Goal: Information Seeking & Learning: Check status

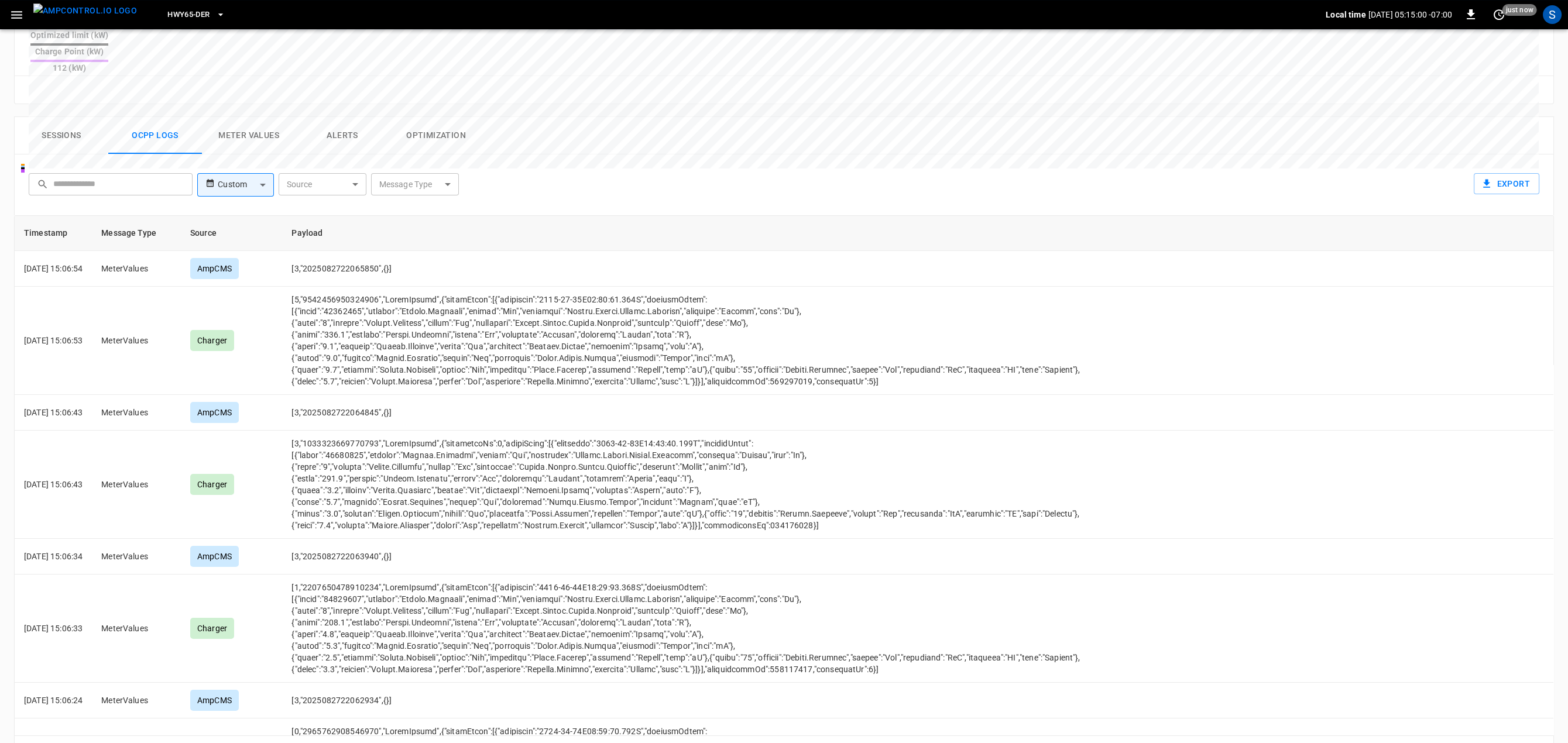
scroll to position [5877, 0]
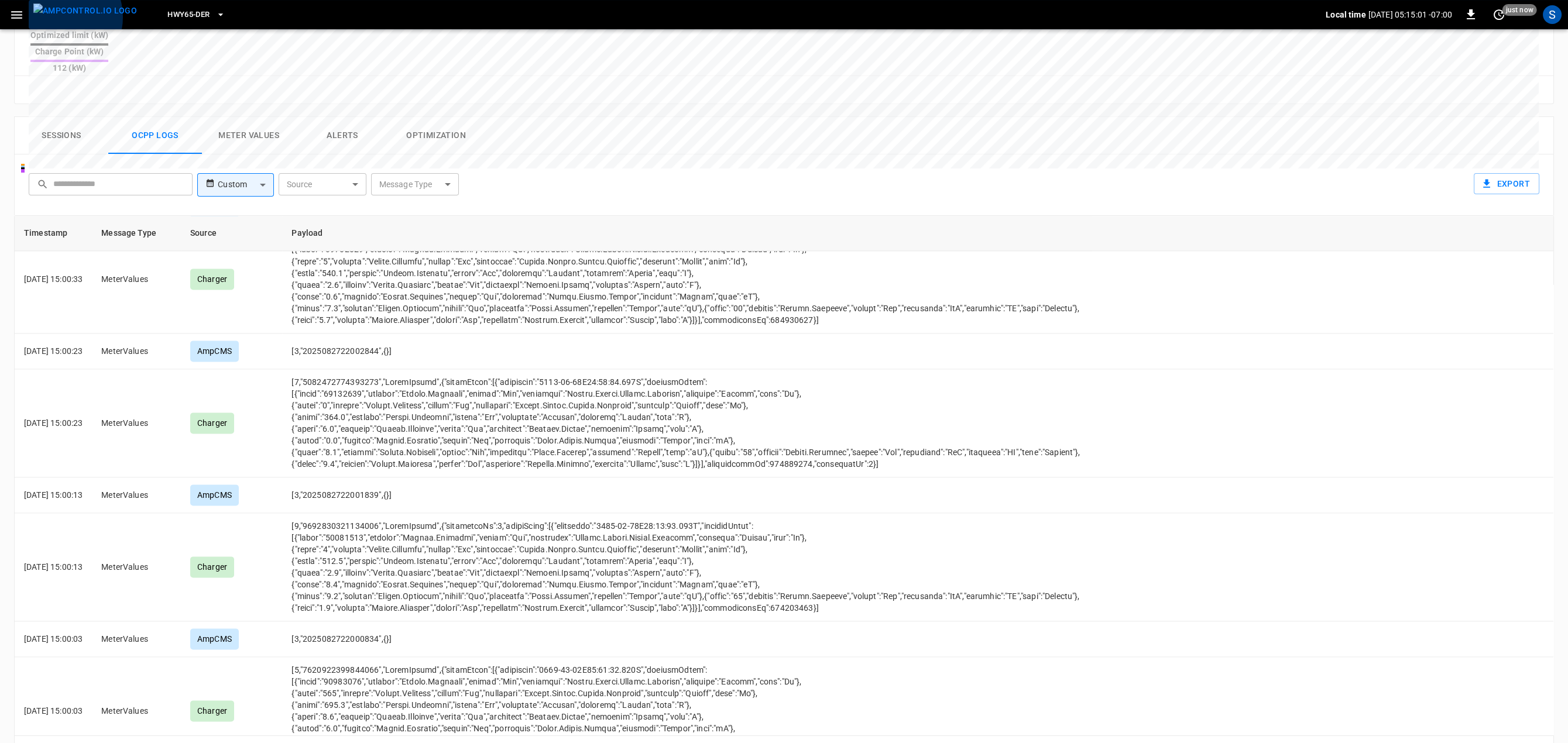
click at [58, 17] on img "menu" at bounding box center [85, 11] width 104 height 15
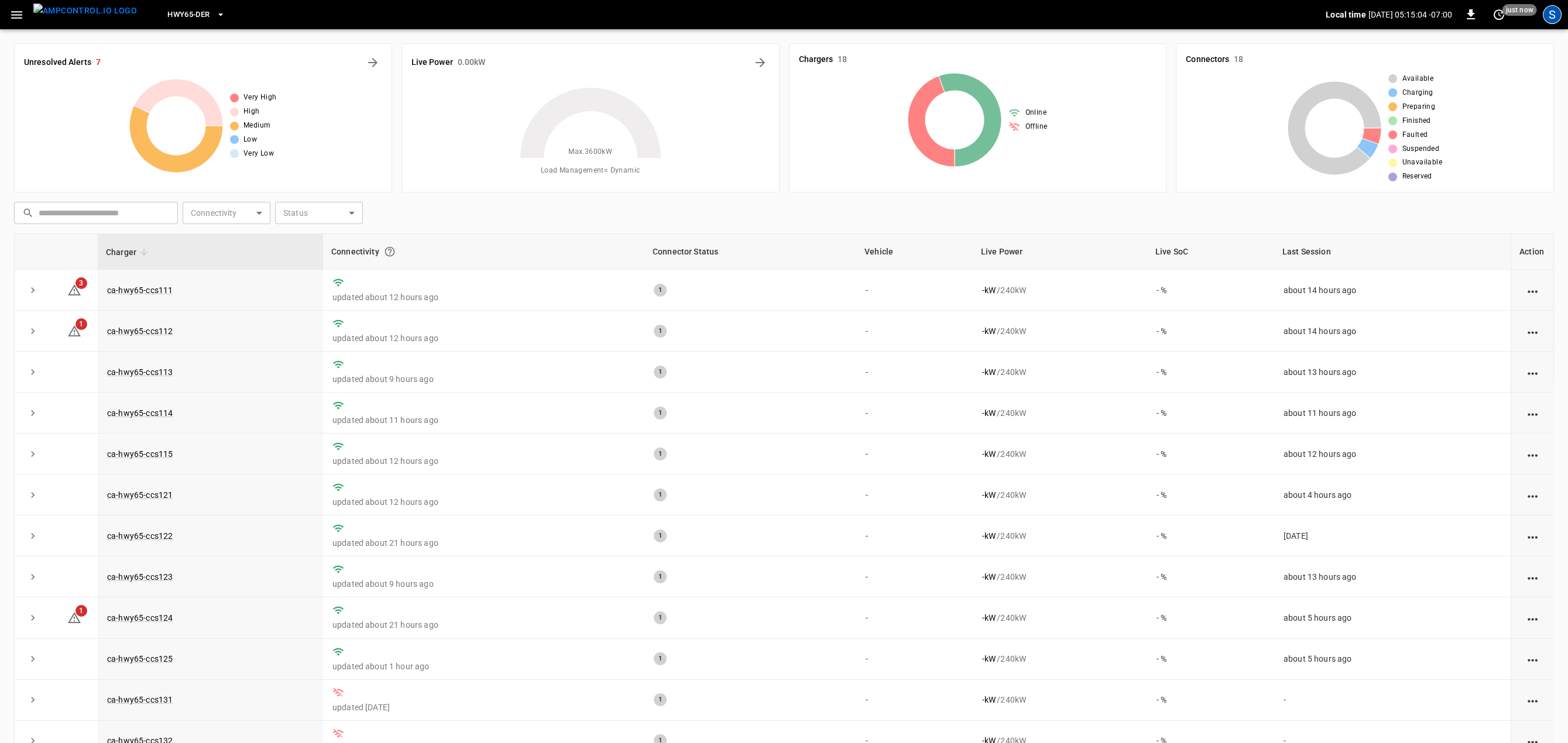
click at [1551, 15] on div "S" at bounding box center [1552, 15] width 18 height 18
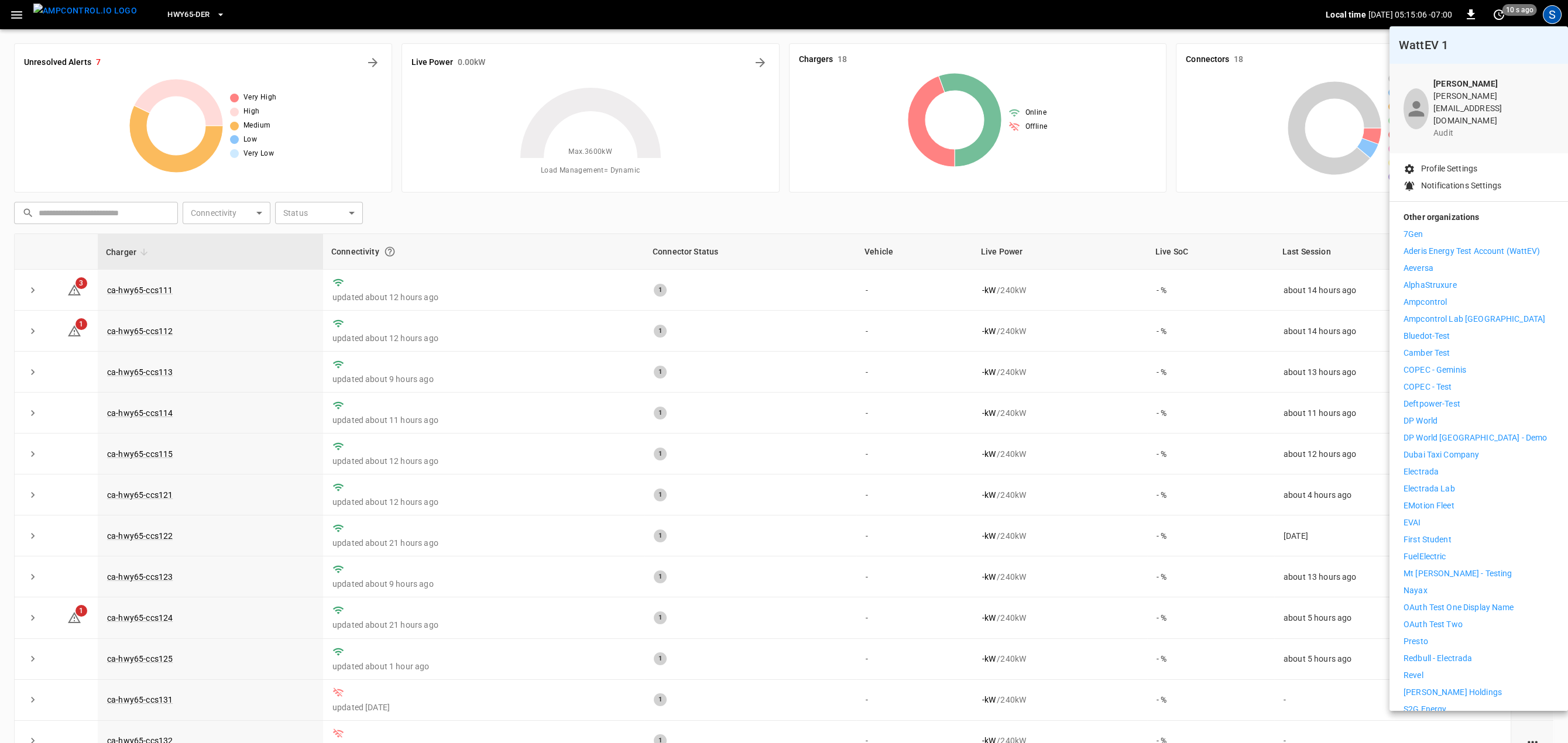
drag, startPoint x: 745, startPoint y: 207, endPoint x: 110, endPoint y: 79, distance: 647.8
click at [736, 207] on div at bounding box center [784, 371] width 1568 height 743
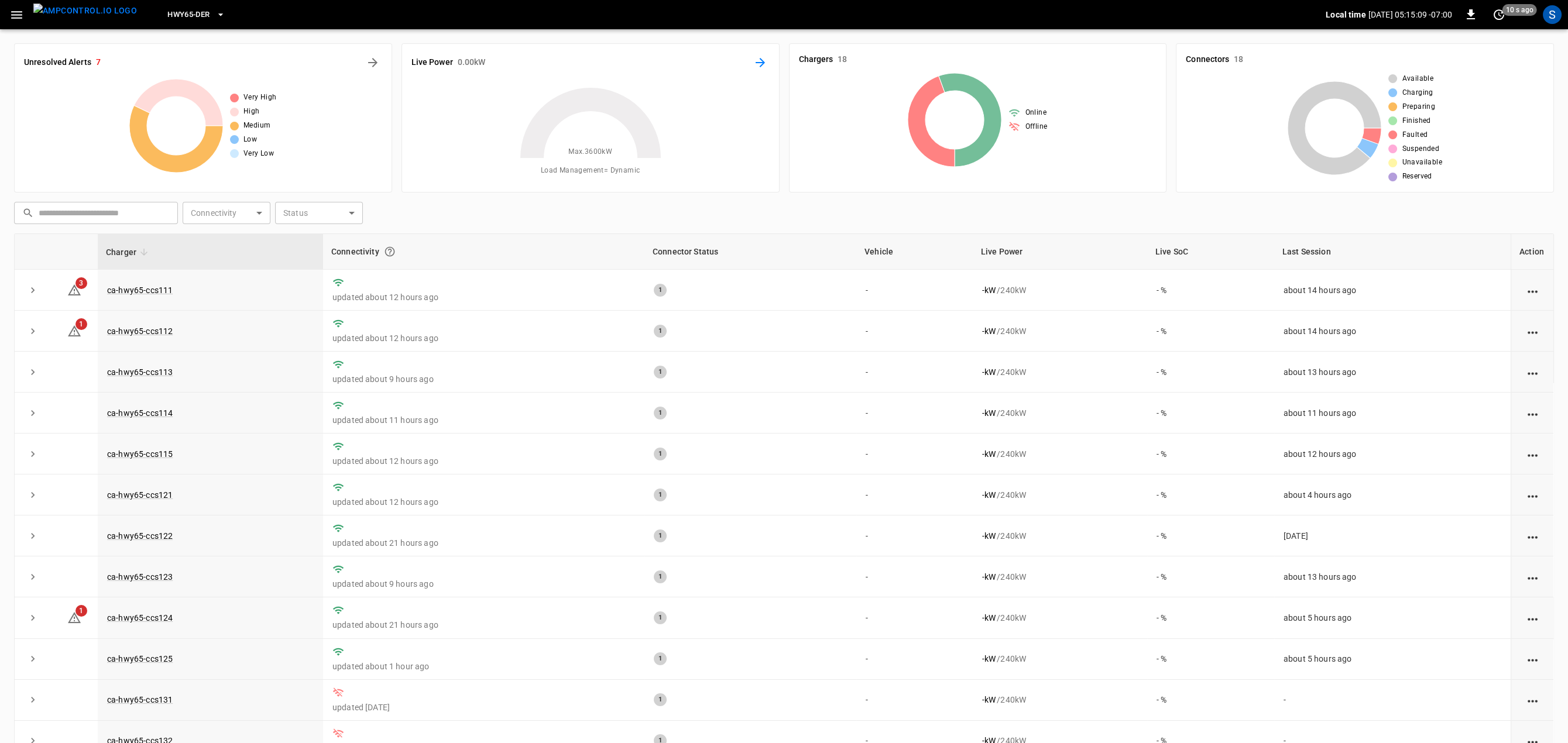
click at [758, 65] on icon "Energy Overview" at bounding box center [760, 62] width 14 height 14
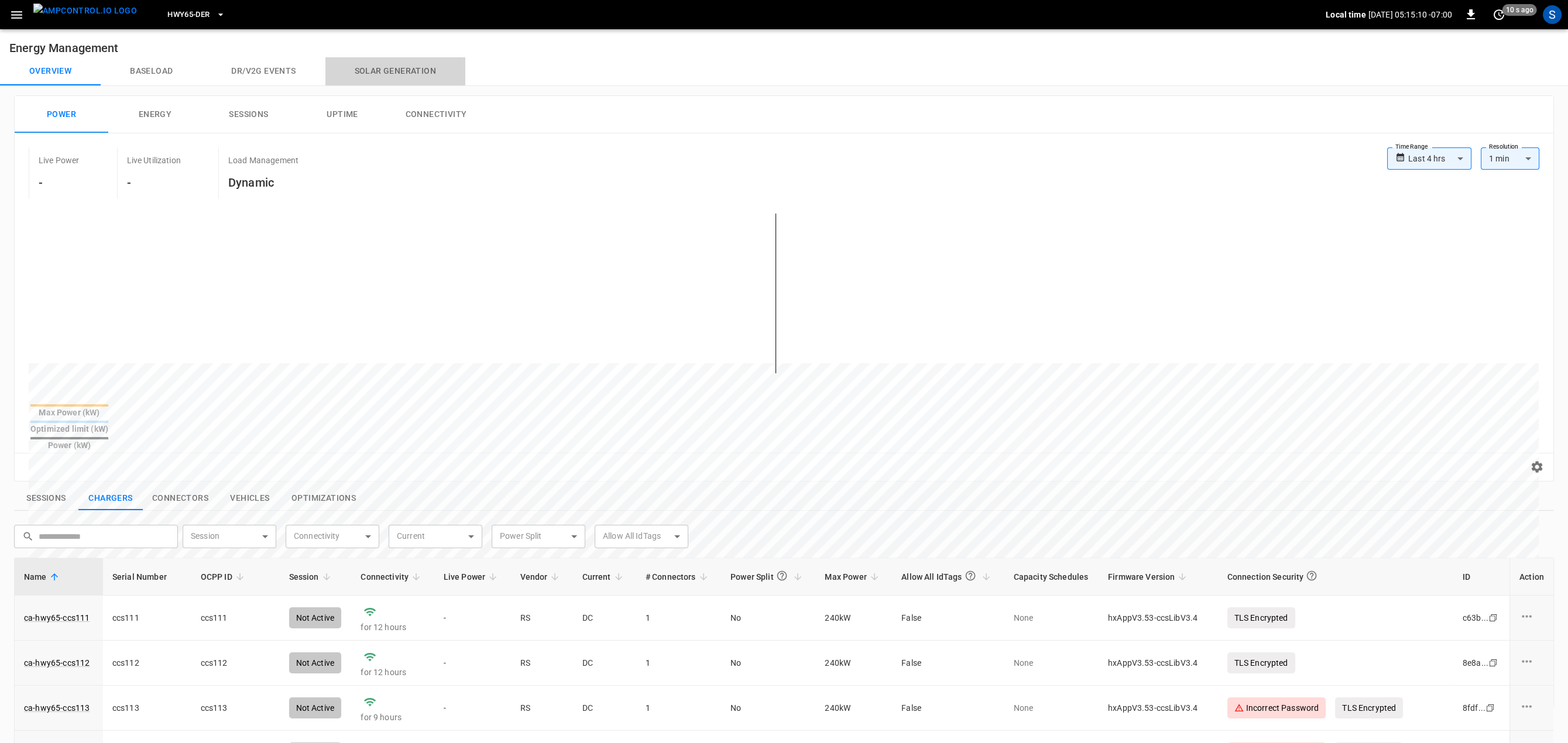
click at [376, 75] on button "Solar generation" at bounding box center [396, 71] width 140 height 28
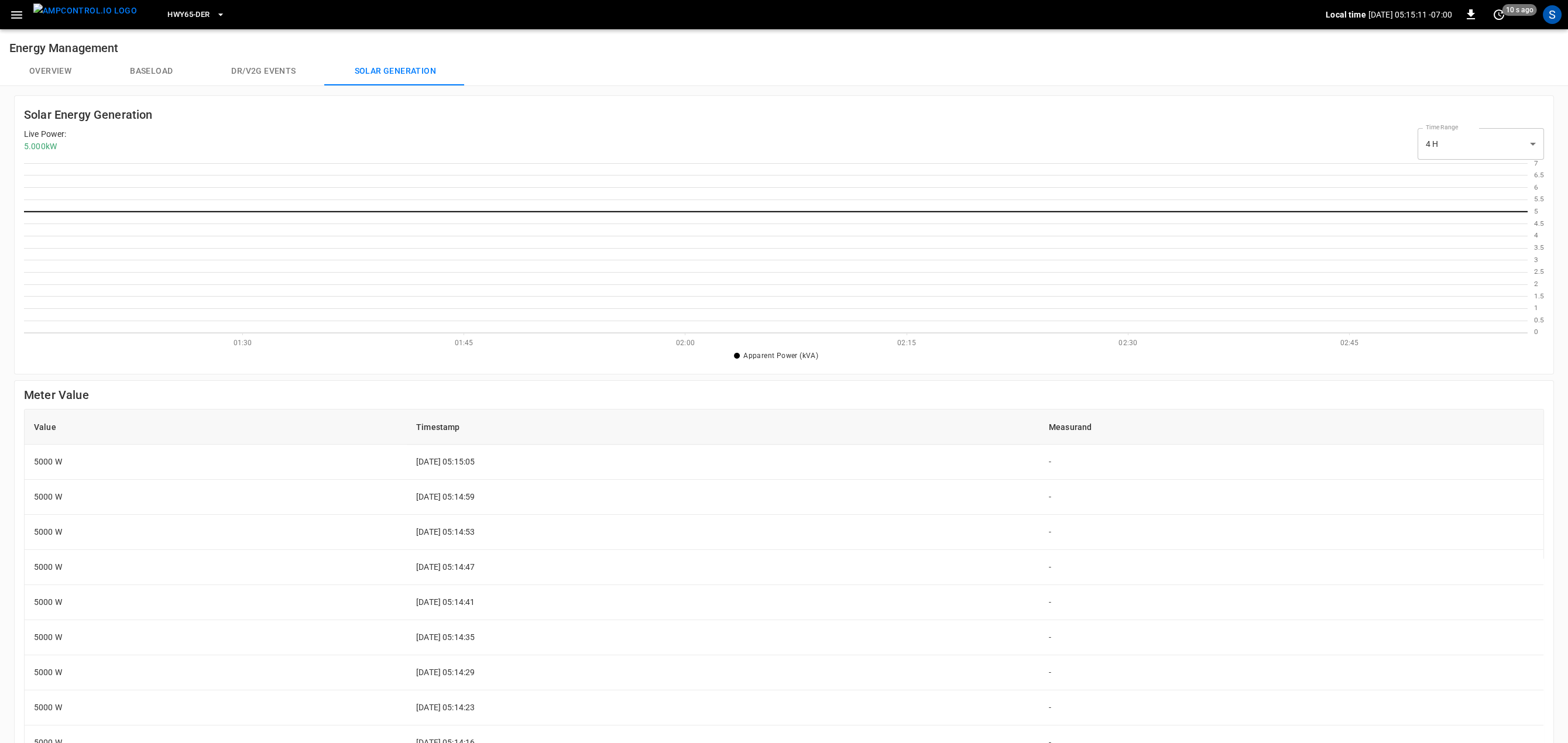
scroll to position [1, 1]
click at [172, 71] on button "Baseload" at bounding box center [151, 71] width 101 height 28
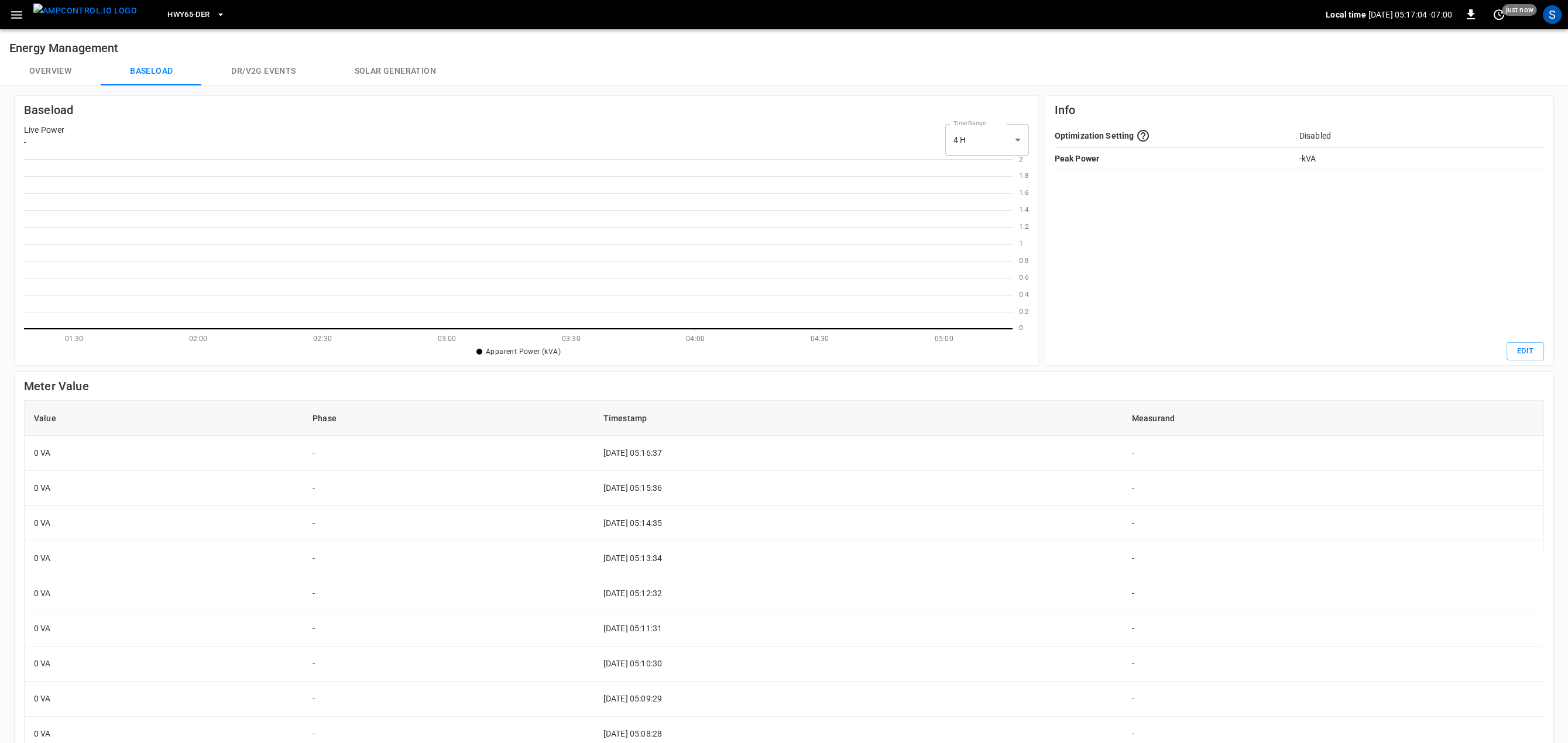
scroll to position [1, 1]
click at [943, 137] on div "Live Power - Time Range 4 H ** select-time-range" at bounding box center [526, 140] width 1005 height 32
click at [1006, 139] on body "HWY65-DER Local time [DATE] 05:17:05 -07:00 0 just now S Energy Management Over…" at bounding box center [784, 484] width 1568 height 968
click at [974, 189] on li "24 H" at bounding box center [986, 190] width 84 height 19
type input "***"
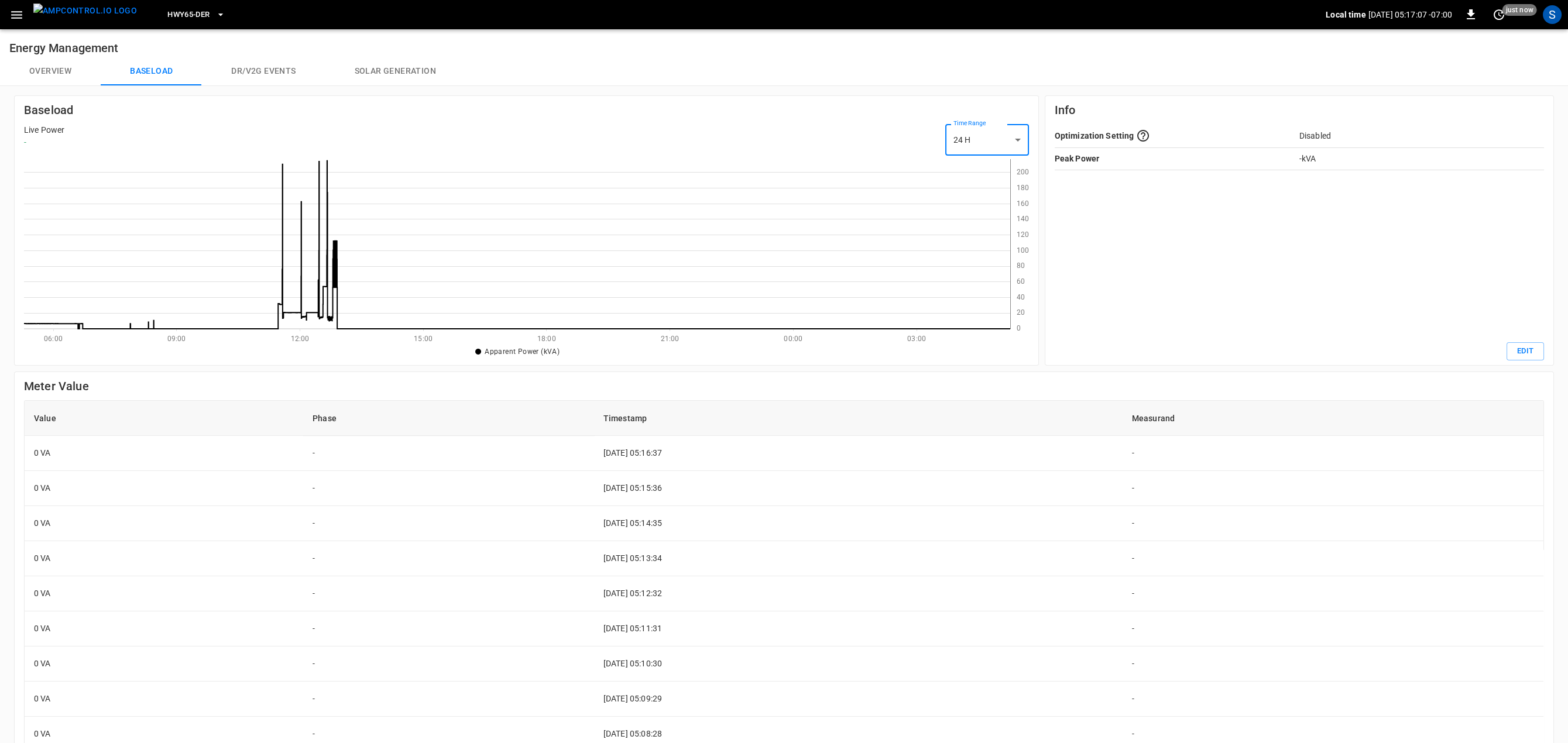
scroll to position [1, 1]
click at [411, 75] on button "Solar generation" at bounding box center [396, 71] width 140 height 28
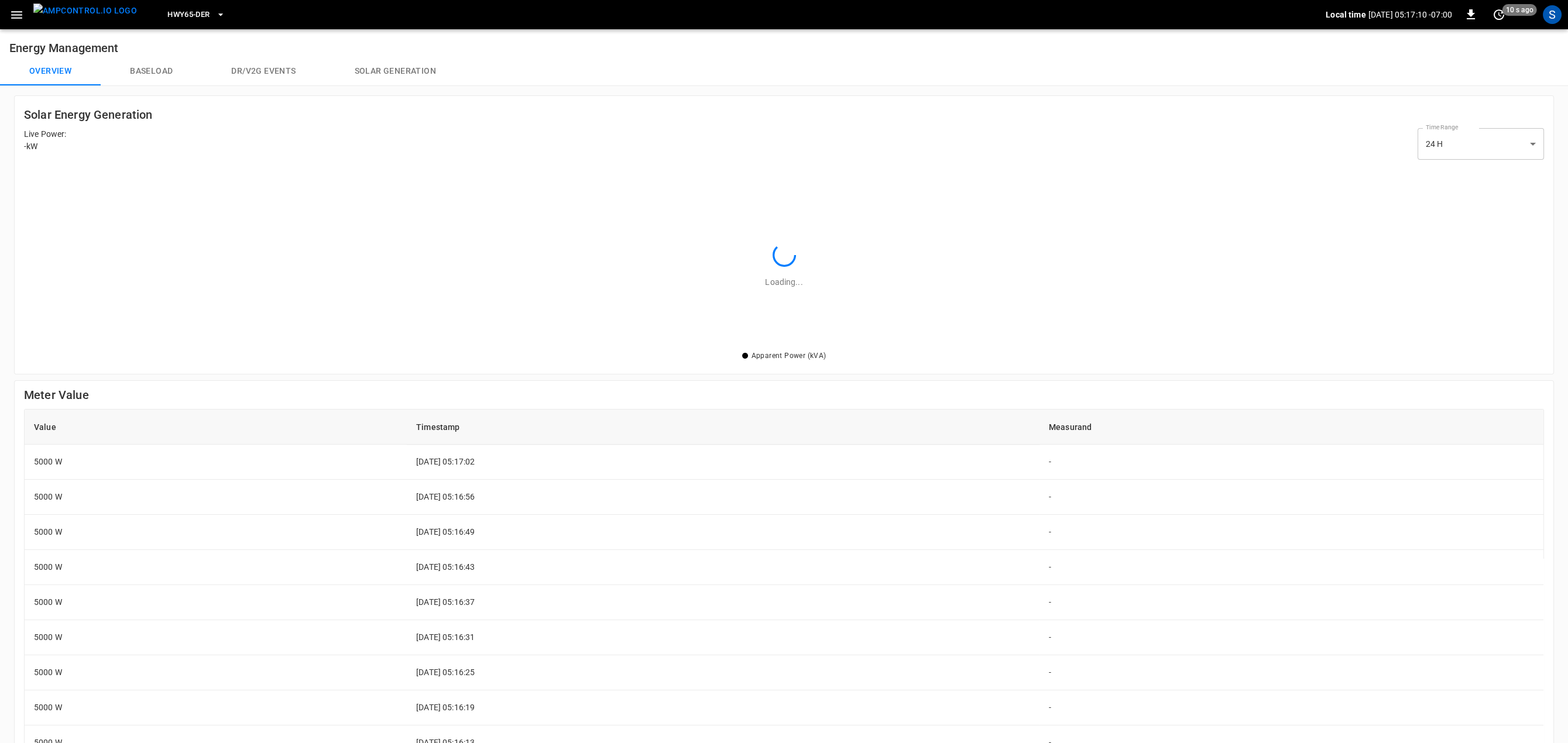
scroll to position [1, 1]
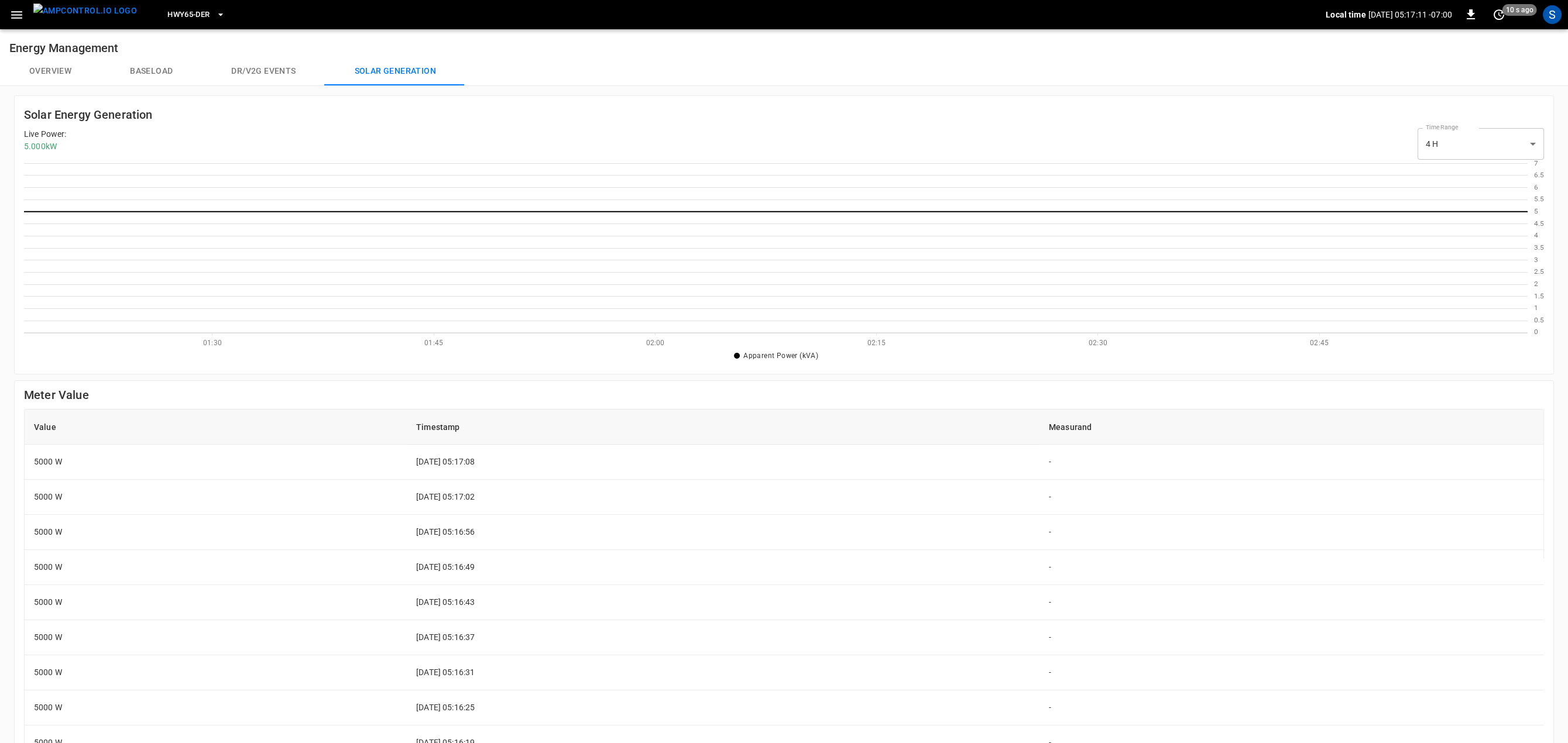
click at [1511, 157] on body "HWY65-DER Local time [DATE] 05:17:11 -07:00 0 10 s ago S Energy Management Over…" at bounding box center [784, 487] width 1568 height 975
click at [1481, 190] on li "24 H" at bounding box center [1479, 194] width 126 height 19
type input "***"
